Goal: Task Accomplishment & Management: Manage account settings

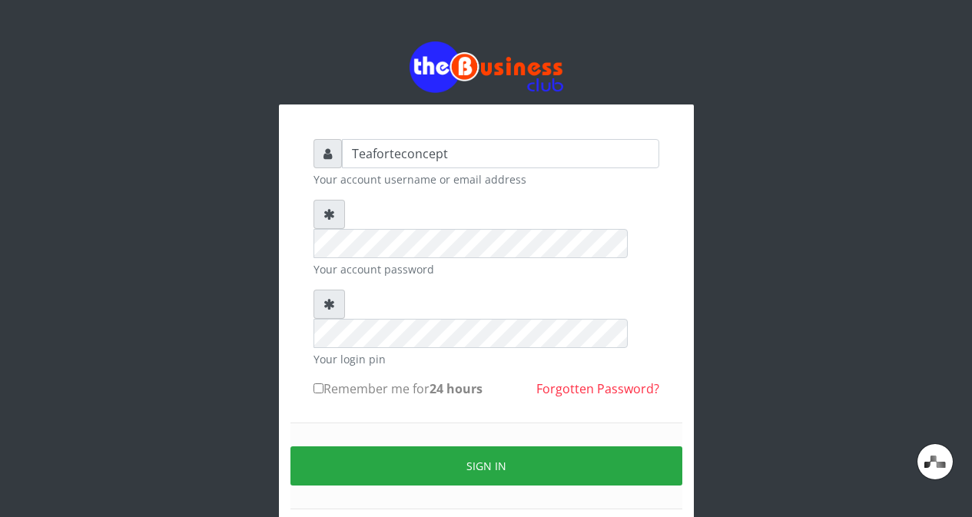
type input "Teaforteconcept"
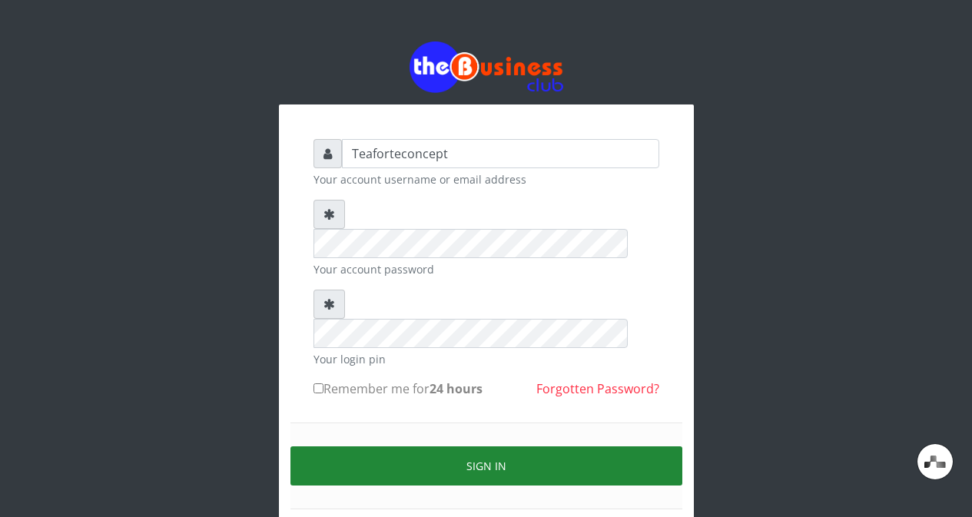
click at [490, 446] on button "Sign in" at bounding box center [486, 465] width 392 height 39
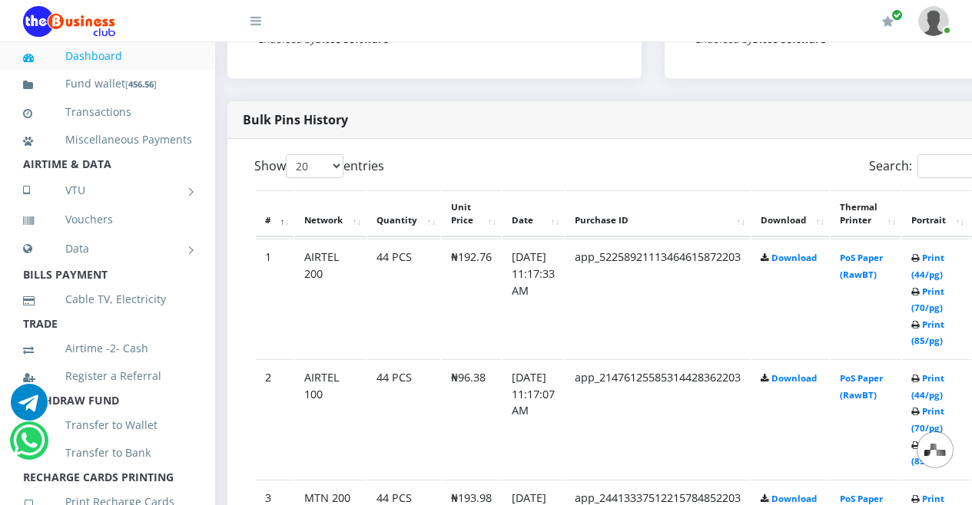
scroll to position [871, 11]
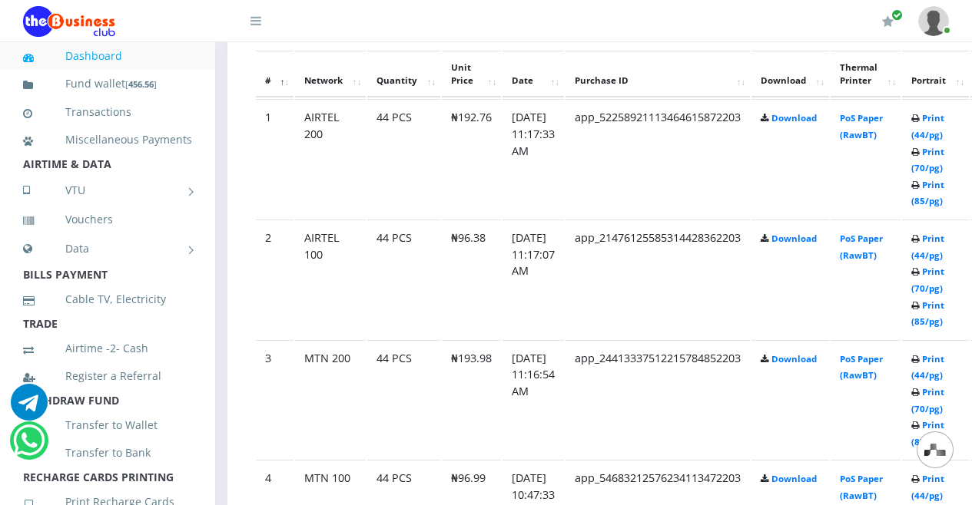
click at [108, 55] on link "Dashboard" at bounding box center [107, 55] width 169 height 35
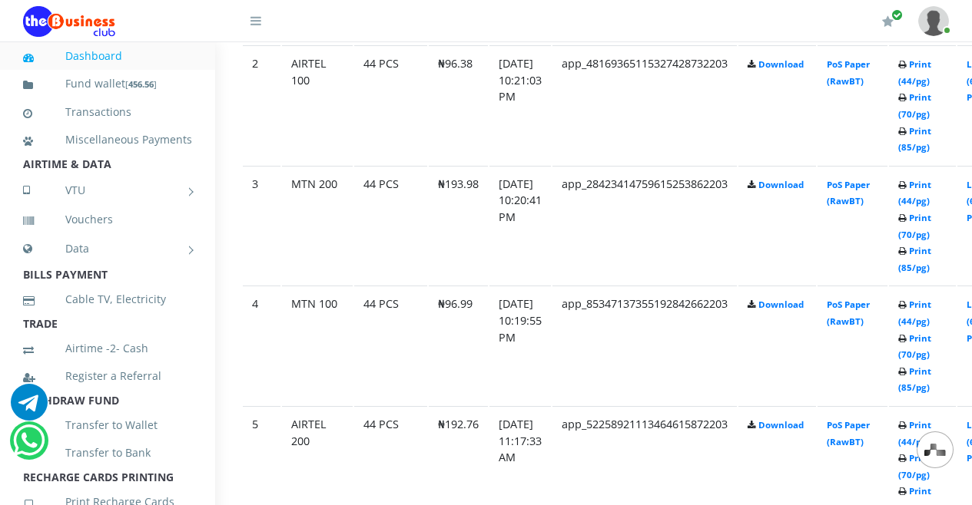
scroll to position [1045, 0]
